Goal: Task Accomplishment & Management: Manage account settings

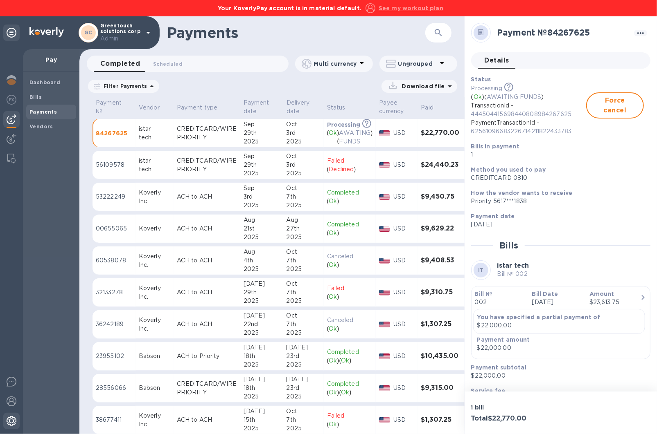
click at [8, 417] on img at bounding box center [12, 421] width 10 height 10
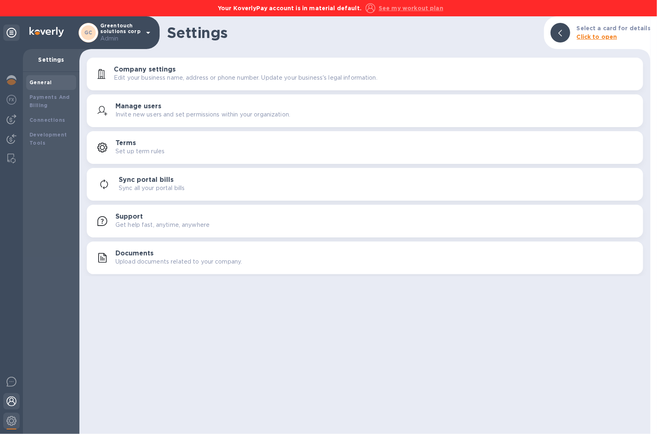
click at [9, 404] on img at bounding box center [12, 402] width 10 height 10
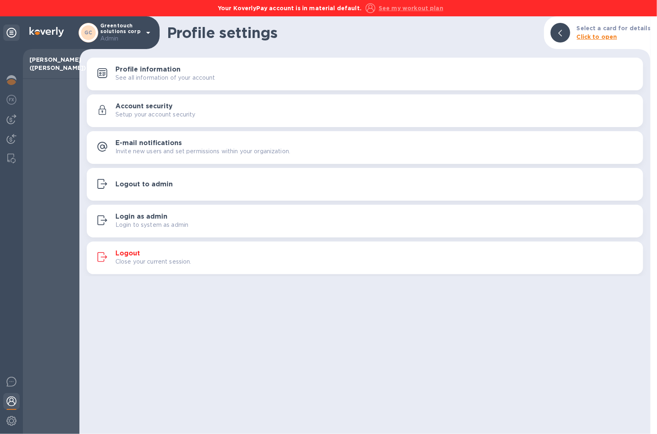
click at [201, 183] on div "Logout to admin" at bounding box center [375, 185] width 521 height 8
